Goal: Information Seeking & Learning: Learn about a topic

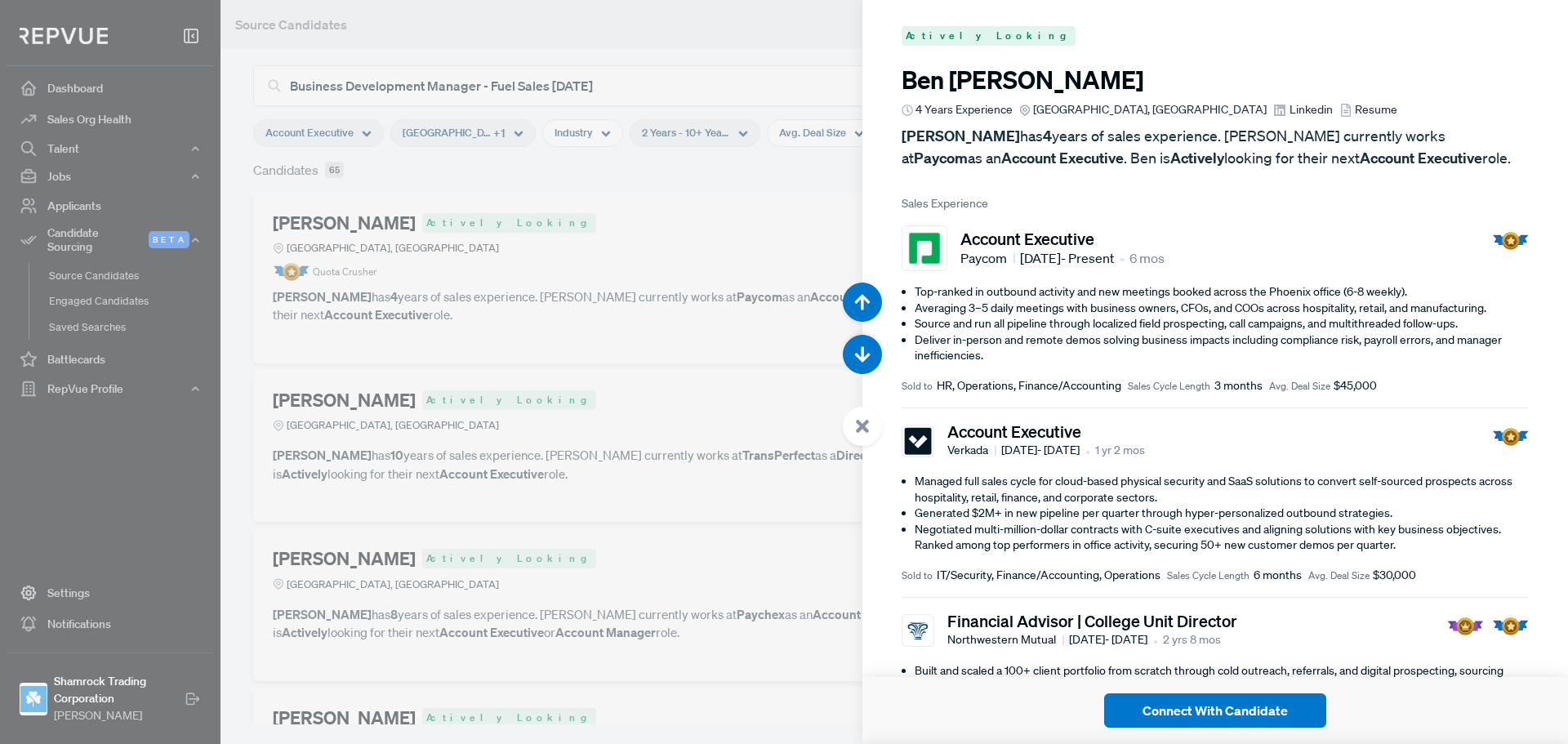
scroll to position [653, 0]
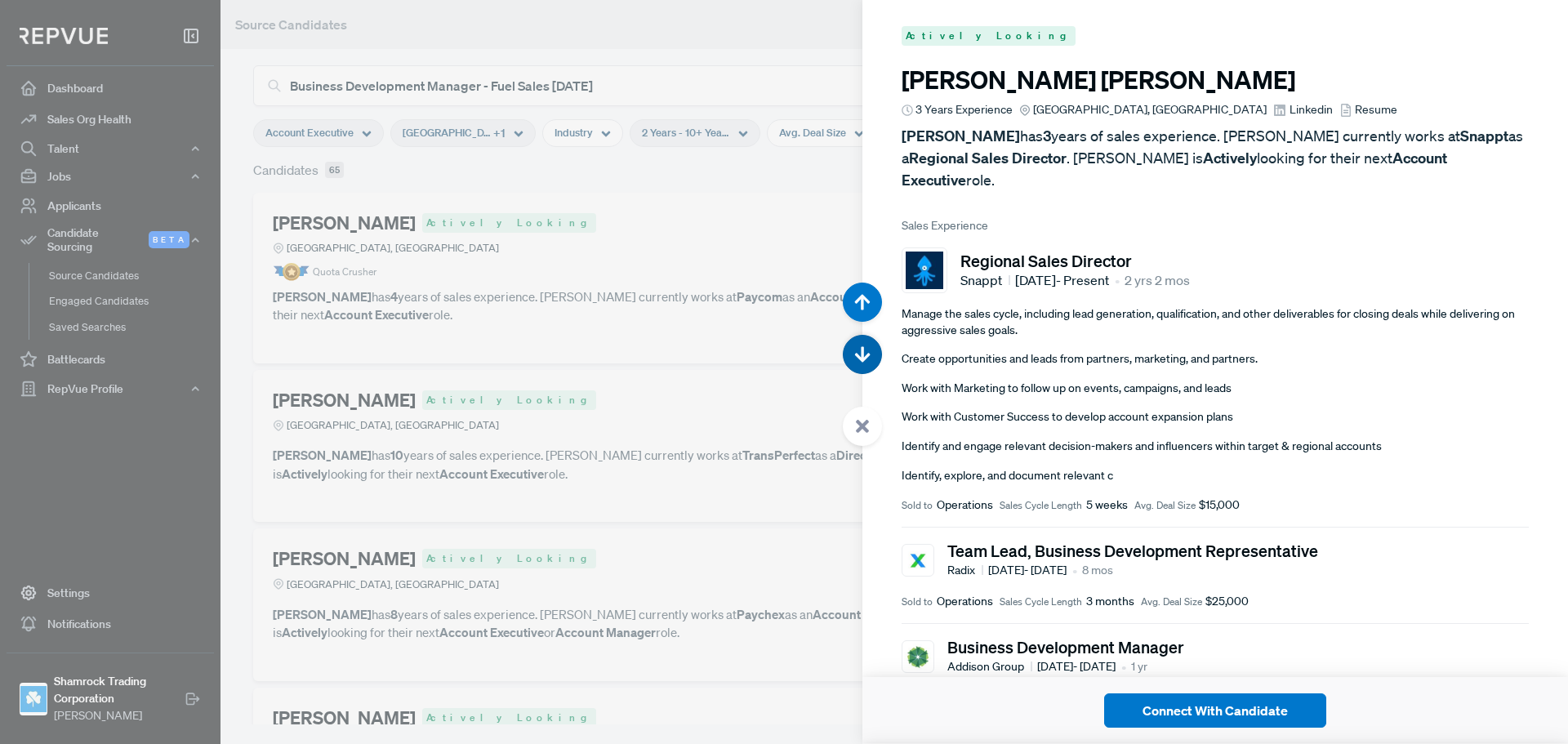
click at [863, 361] on use "button" at bounding box center [862, 354] width 15 height 15
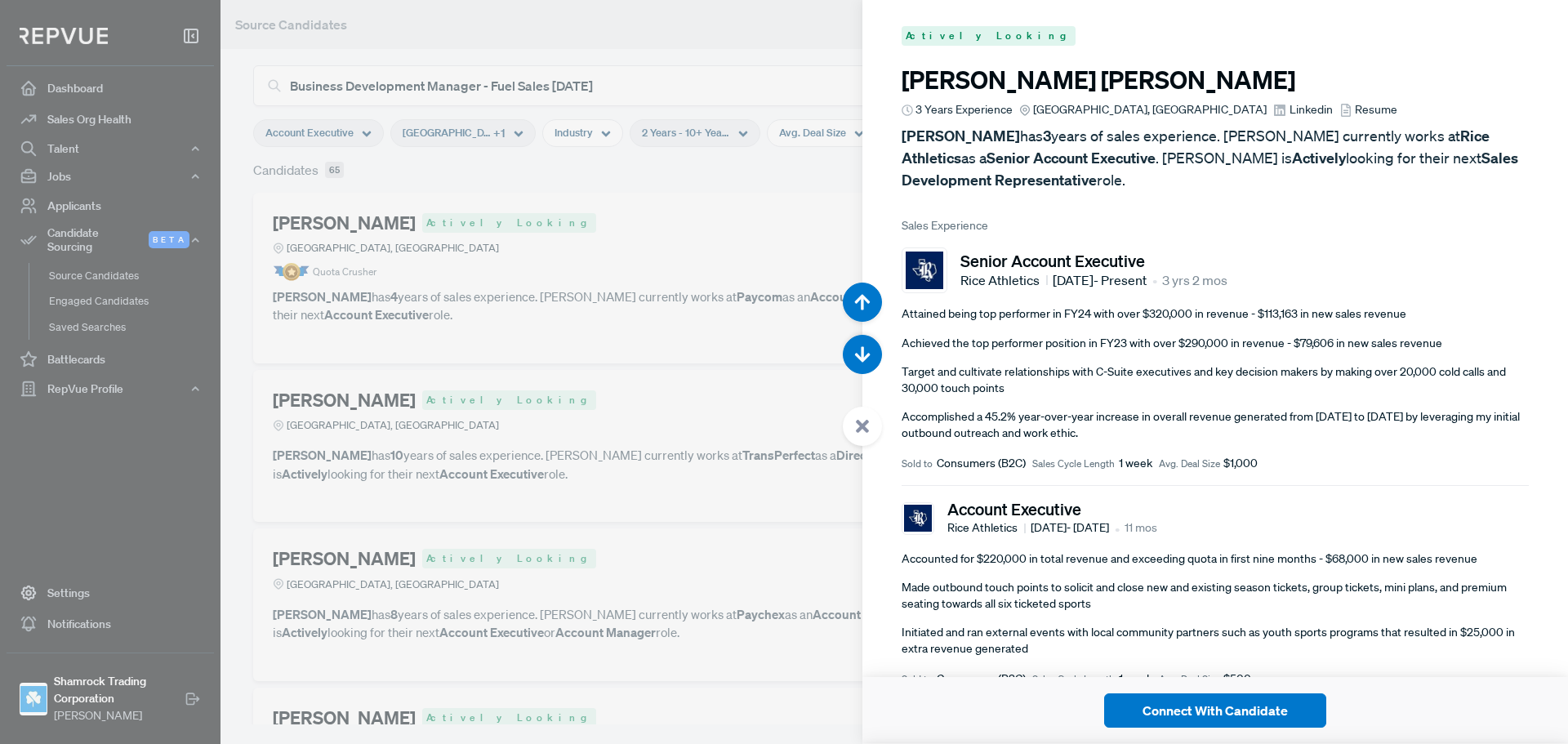
click at [1289, 108] on span "Linkedin" at bounding box center [1311, 109] width 43 height 17
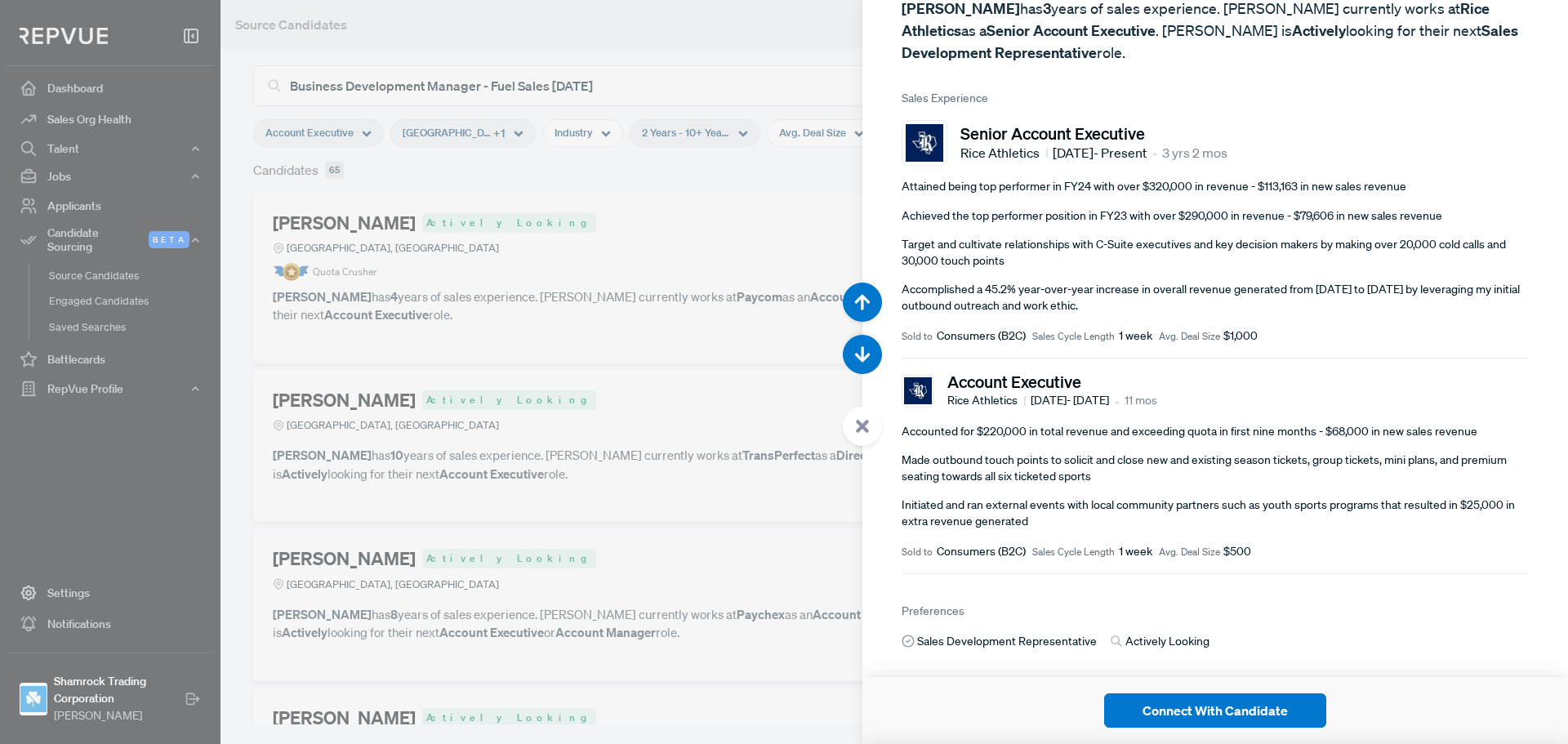
scroll to position [302, 0]
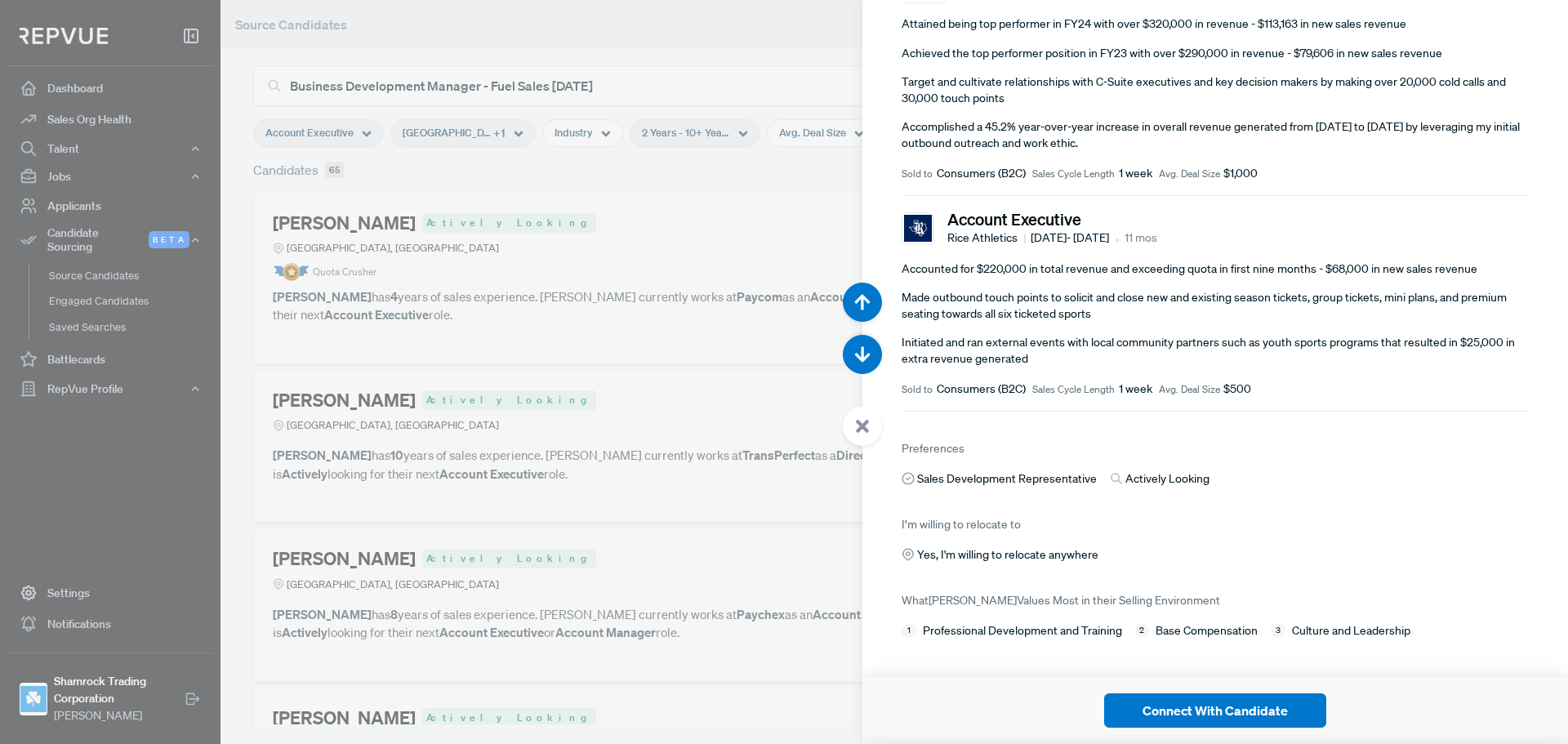
drag, startPoint x: 1268, startPoint y: 619, endPoint x: 1217, endPoint y: 619, distance: 51.0
click at [1266, 622] on div "1 Professional Development and Training 2 Base Compensation 3 Culture and Leade…" at bounding box center [1214, 630] width 627 height 17
drag, startPoint x: 1191, startPoint y: 619, endPoint x: 1132, endPoint y: 508, distance: 125.7
click at [1189, 622] on span "Base Compensation" at bounding box center [1206, 630] width 102 height 17
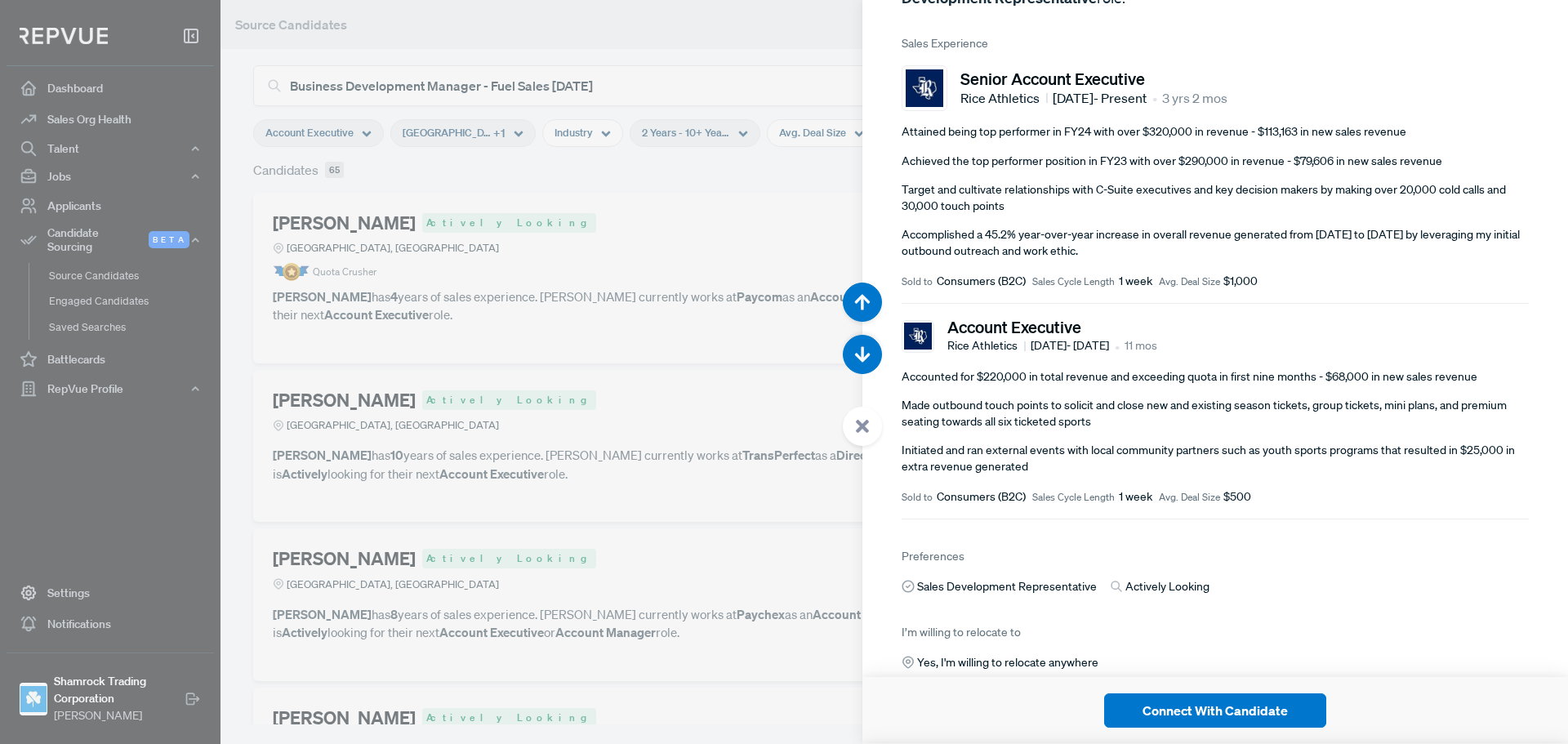
scroll to position [0, 0]
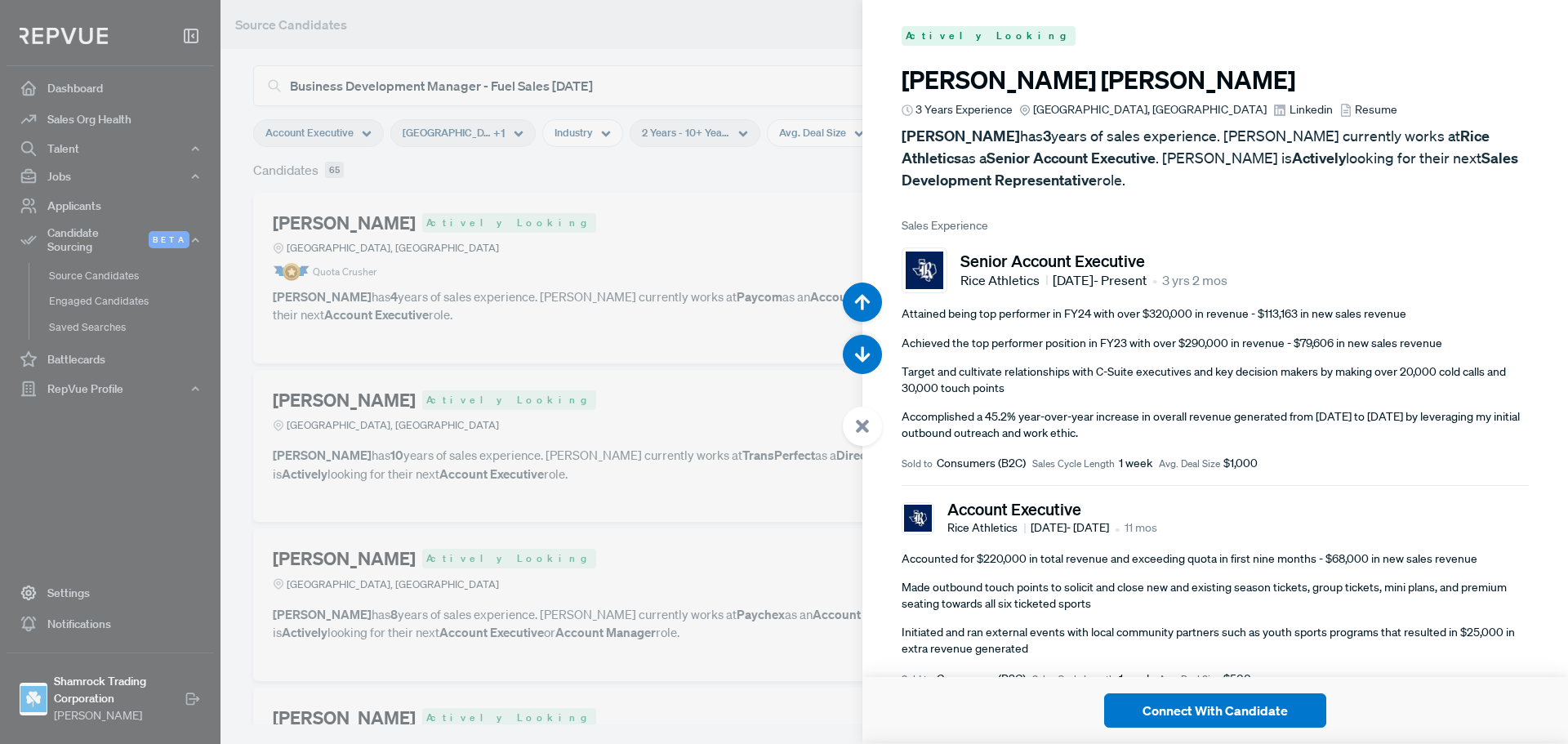
click at [870, 433] on div at bounding box center [862, 426] width 39 height 39
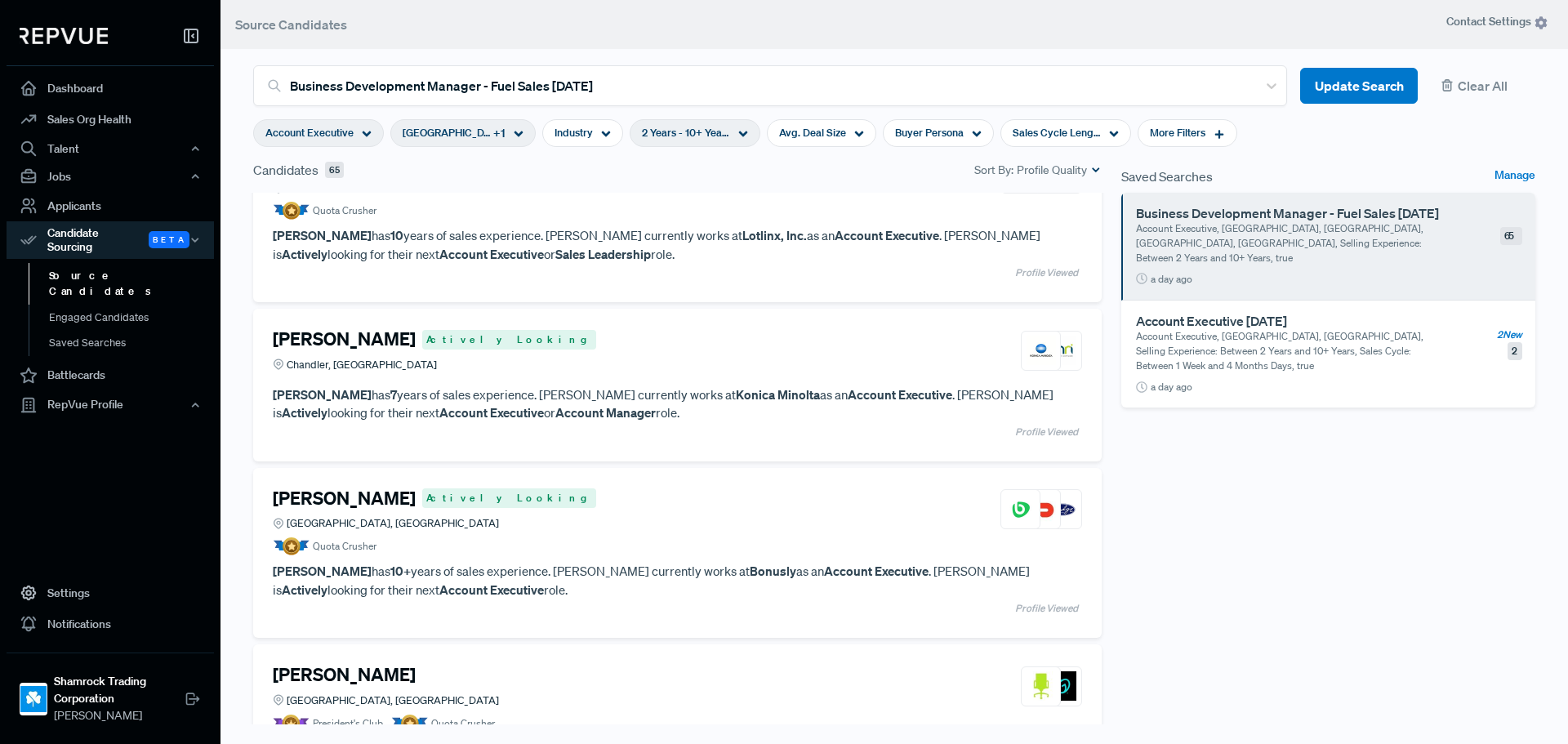
scroll to position [571, 0]
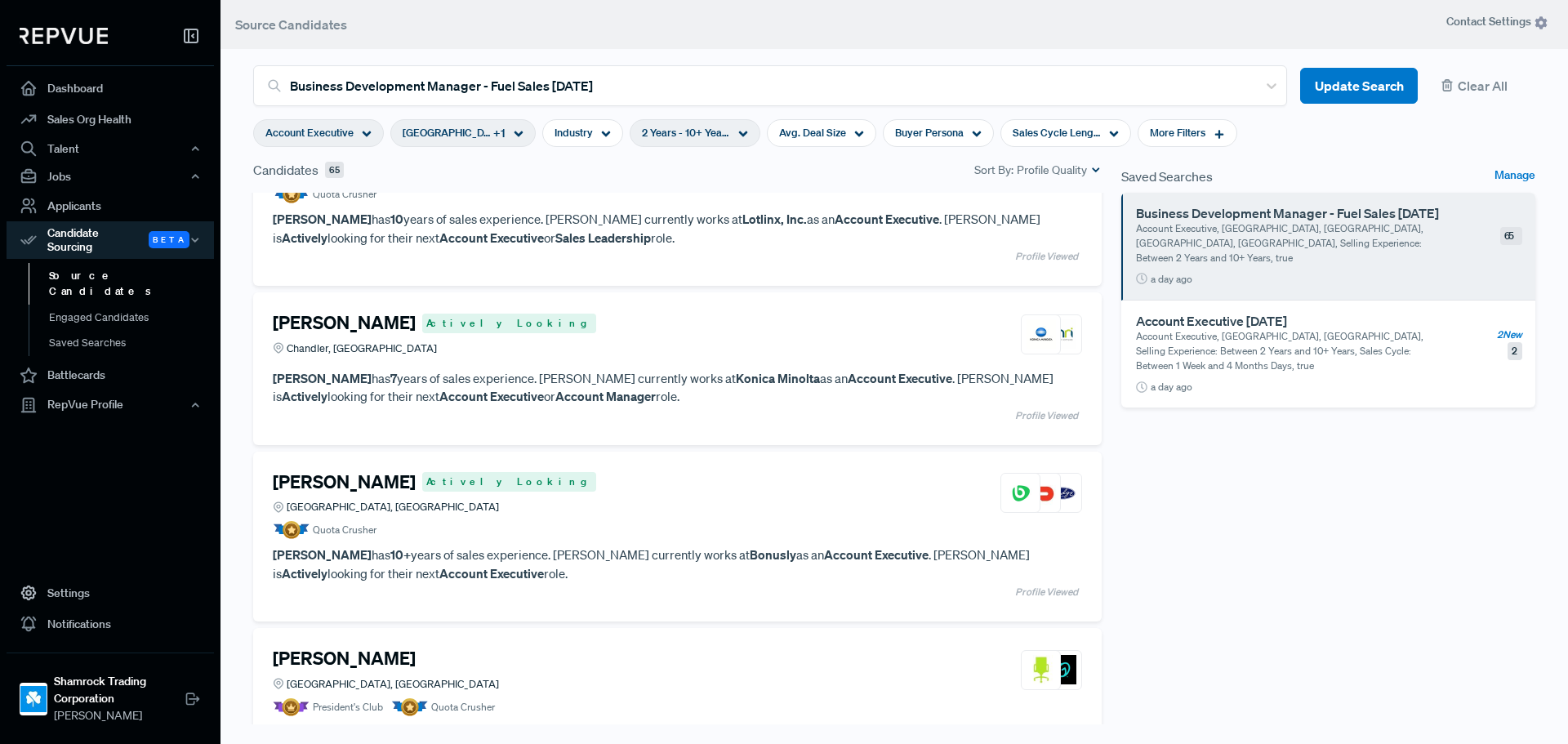
click at [324, 314] on h4 "[PERSON_NAME]" at bounding box center [345, 322] width 143 height 21
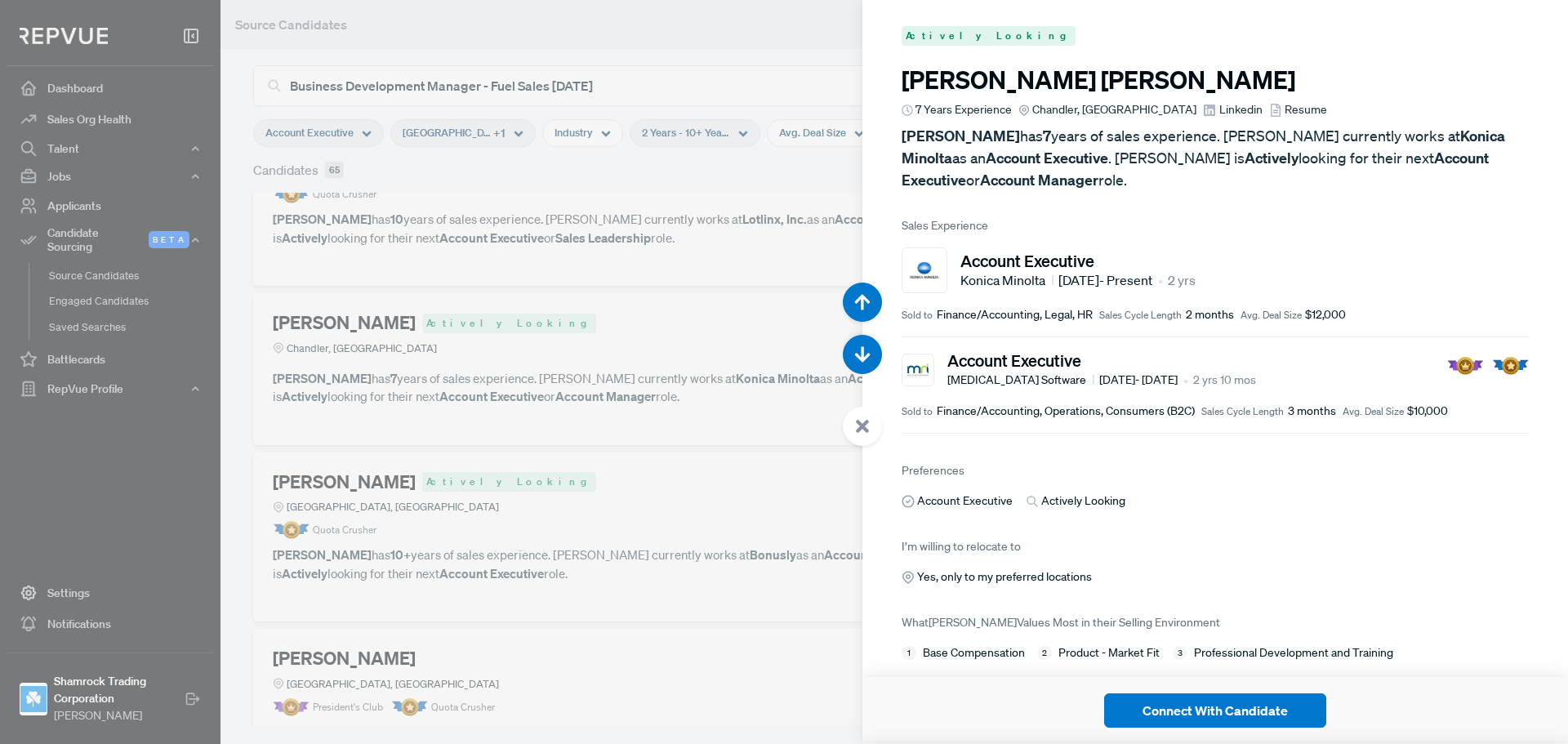
click at [855, 429] on div at bounding box center [862, 426] width 39 height 39
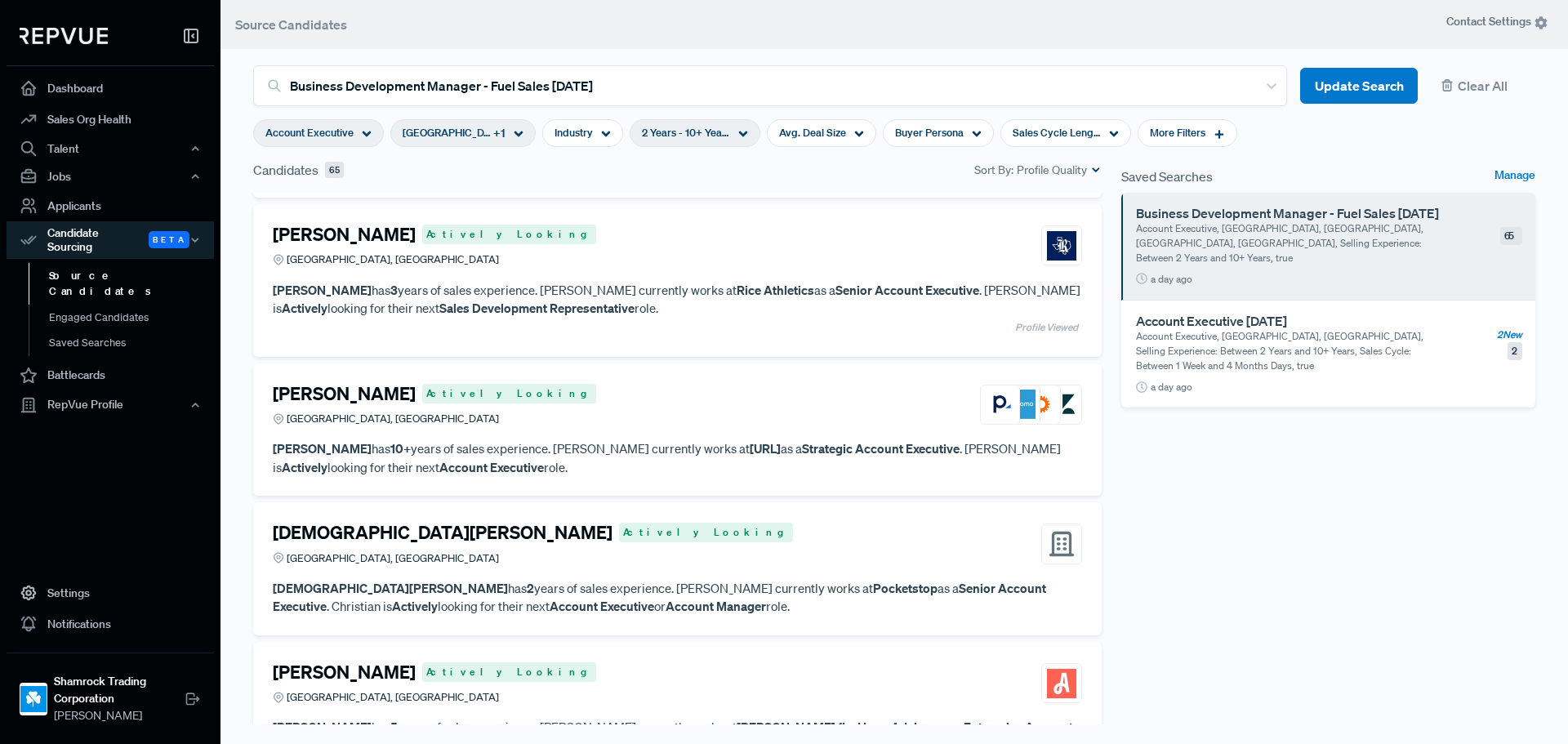
scroll to position [2368, 0]
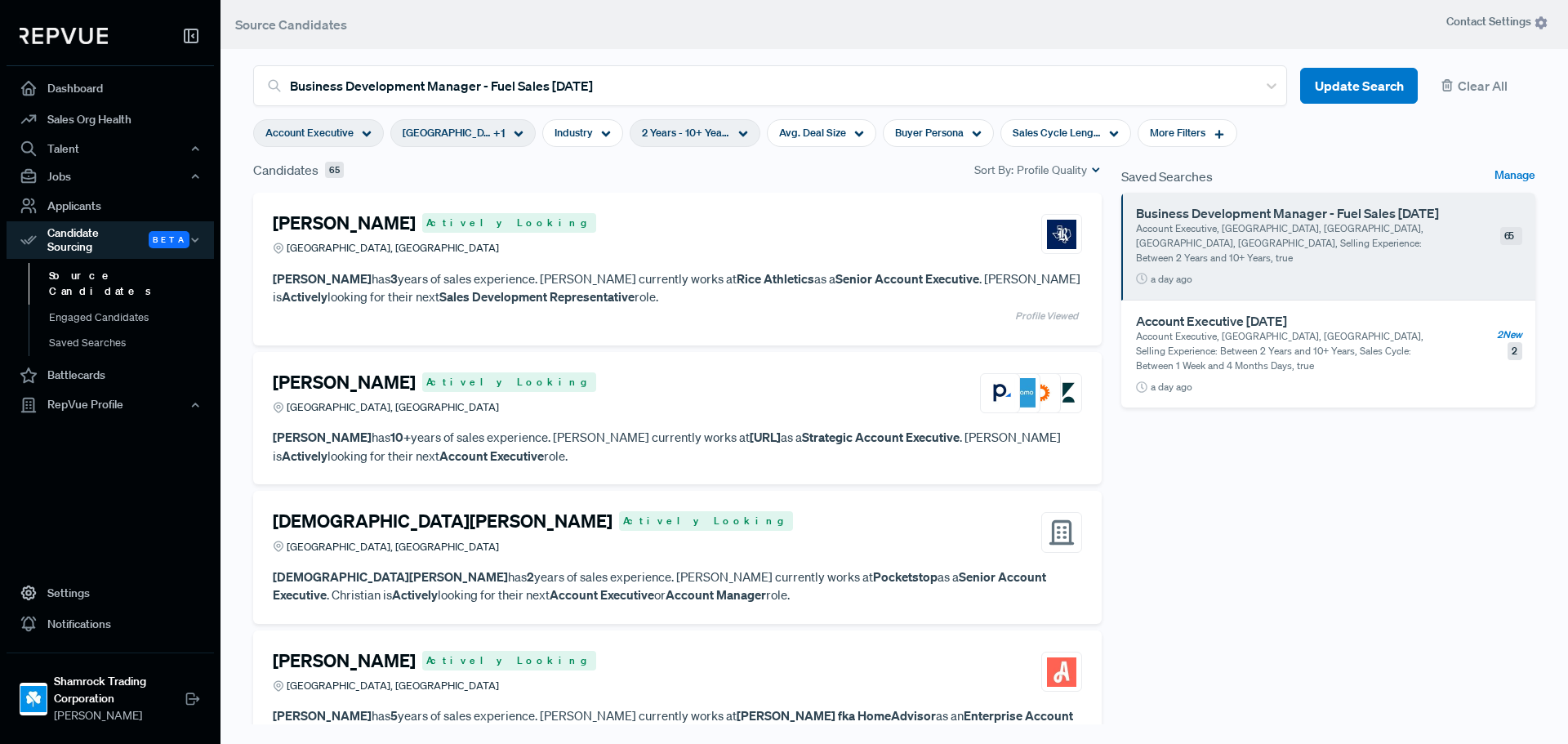
click at [335, 220] on h4 "[PERSON_NAME]" at bounding box center [345, 222] width 143 height 21
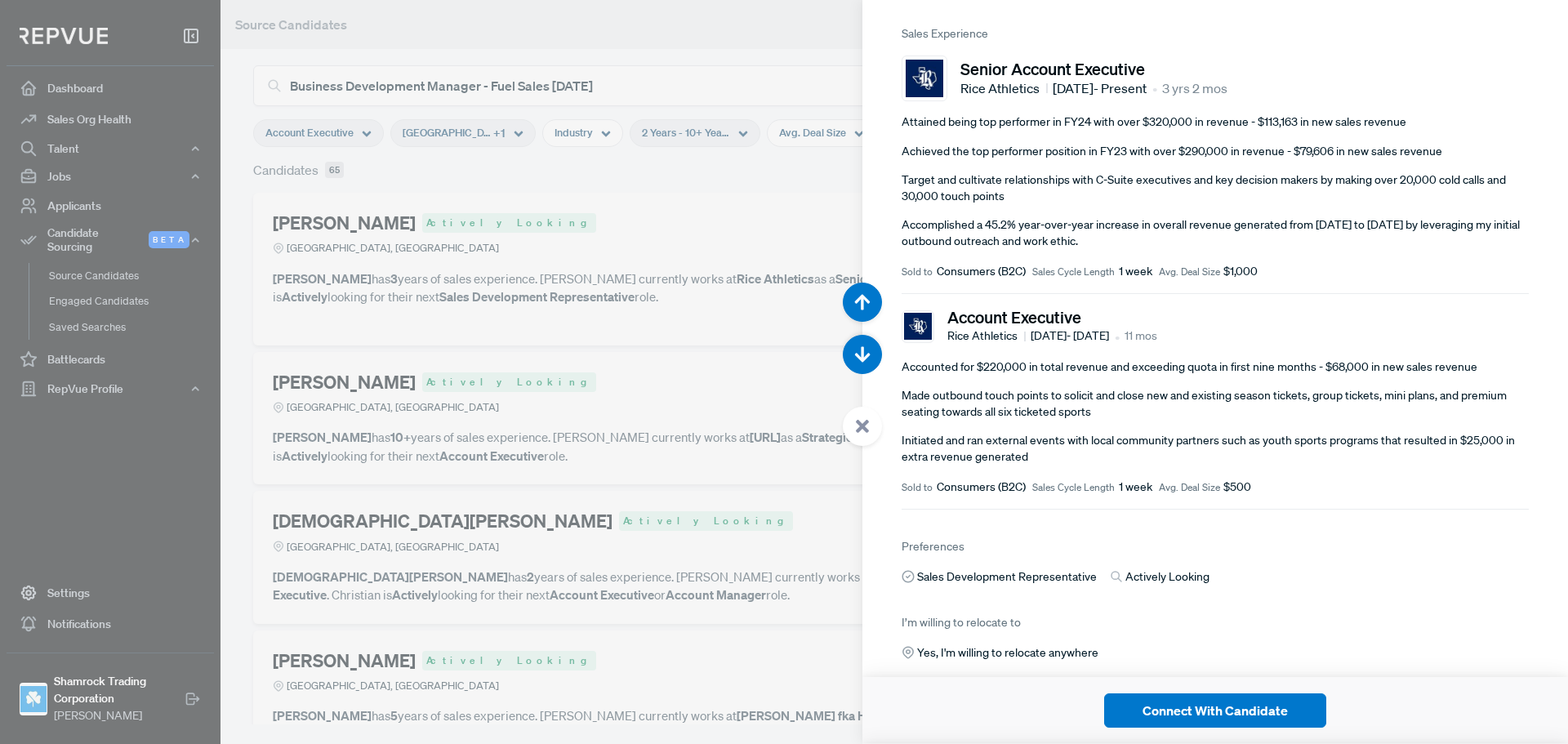
scroll to position [302, 0]
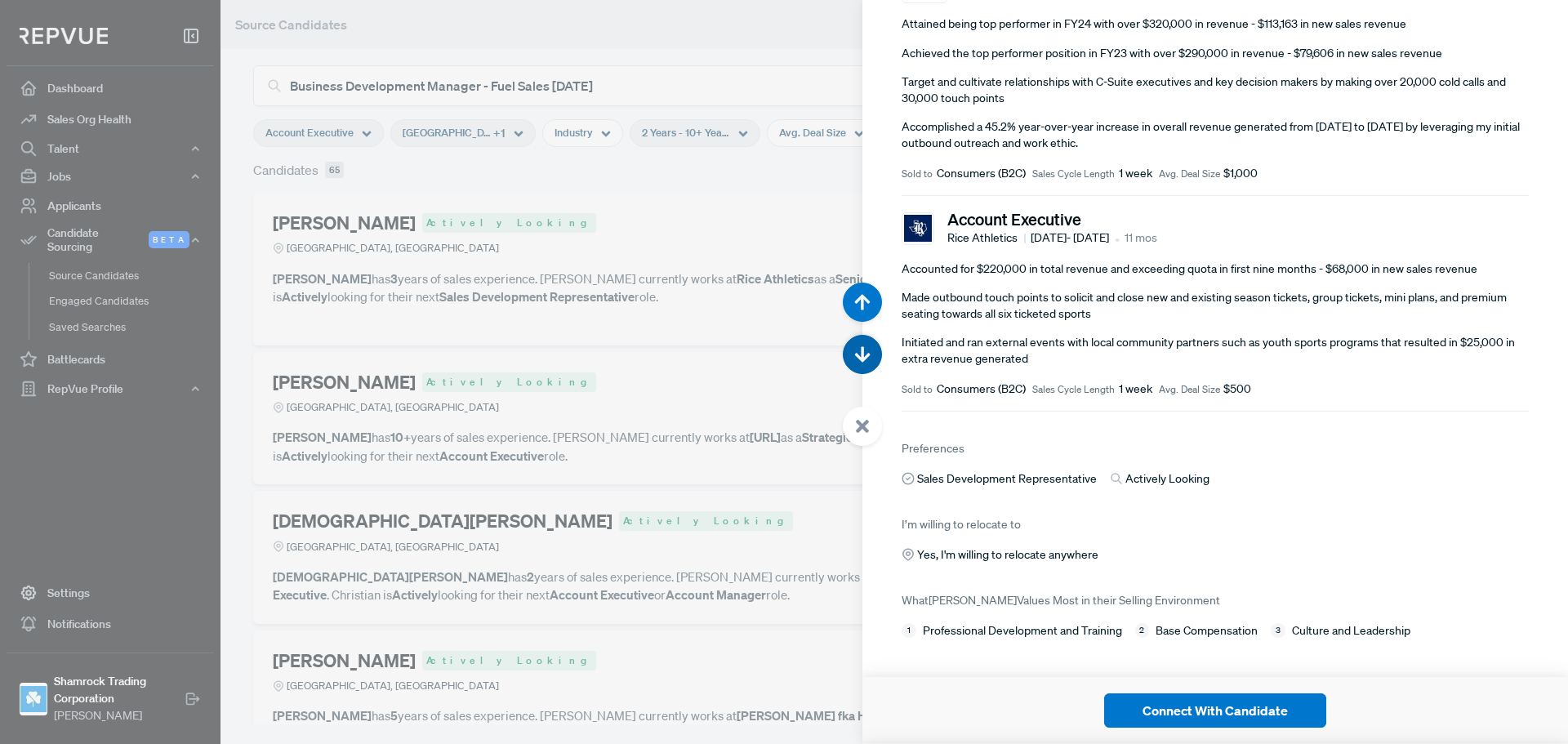
click at [864, 353] on icon "button" at bounding box center [863, 355] width 16 height 16
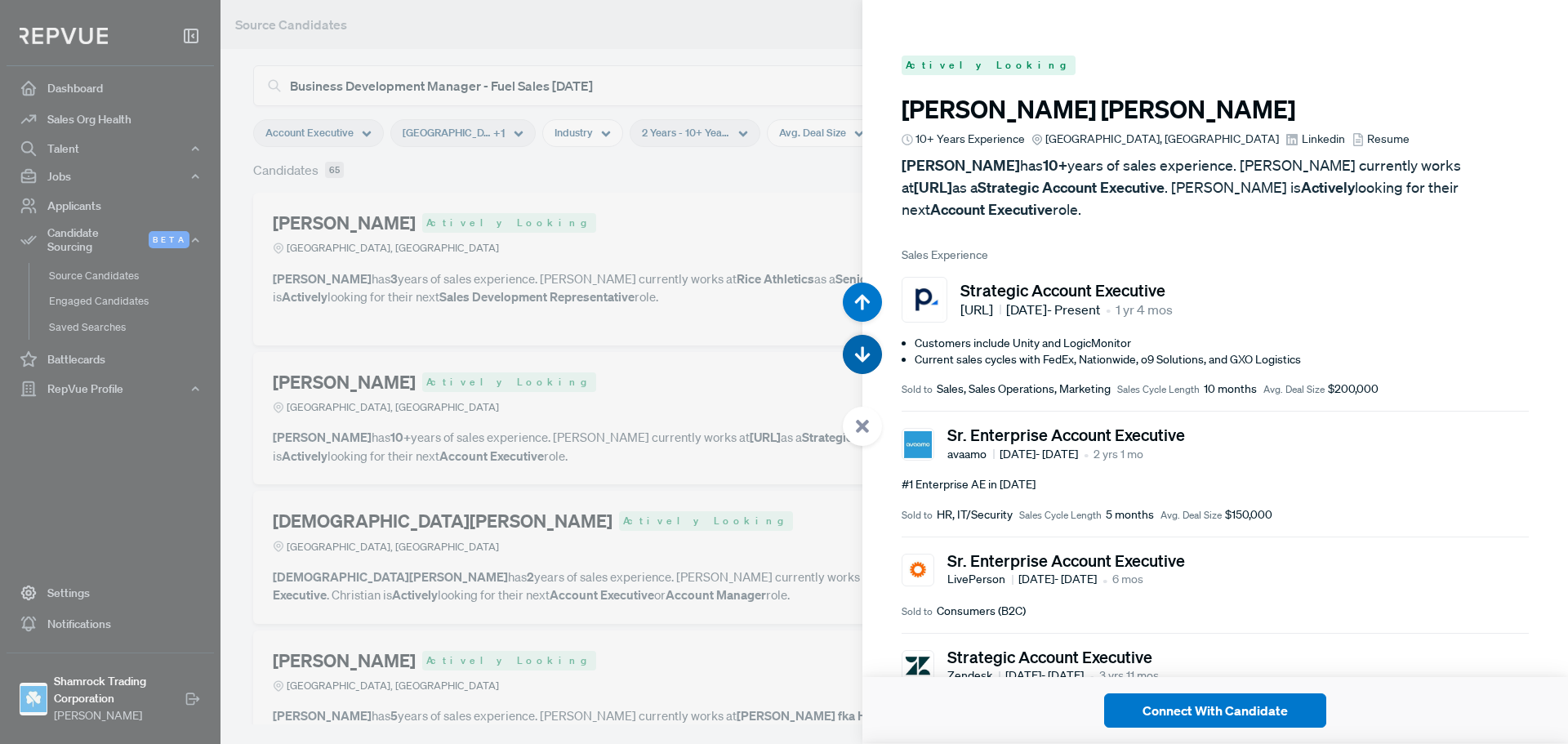
scroll to position [11155, 0]
